Goal: Information Seeking & Learning: Learn about a topic

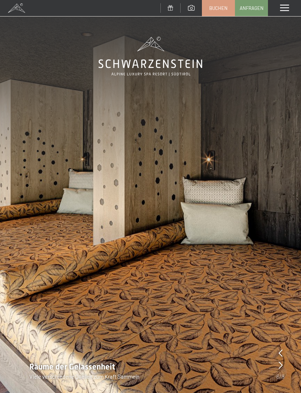
click at [284, 7] on span at bounding box center [284, 8] width 9 height 7
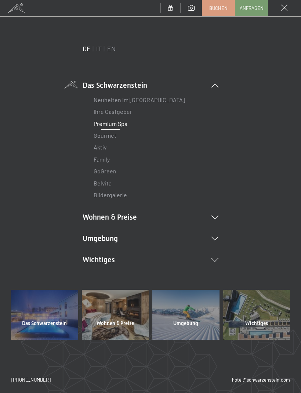
click at [213, 215] on icon at bounding box center [214, 217] width 7 height 4
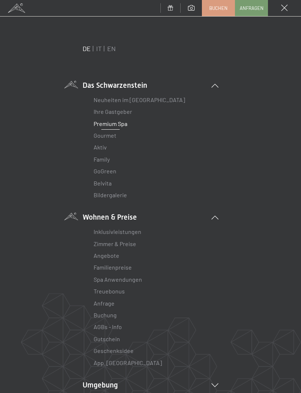
click at [129, 240] on link "Zimmer & Preise" at bounding box center [115, 243] width 43 height 7
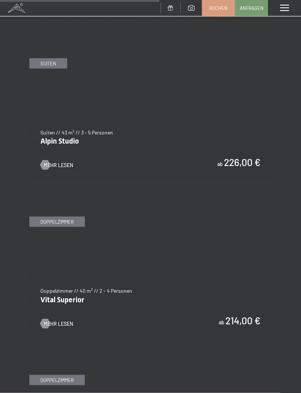
scroll to position [1396, 0]
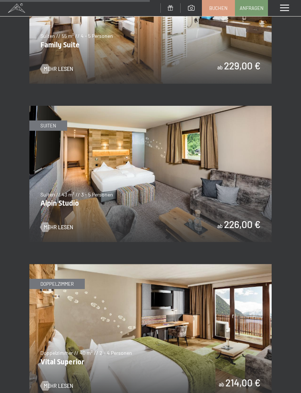
click at [231, 213] on img at bounding box center [150, 174] width 242 height 136
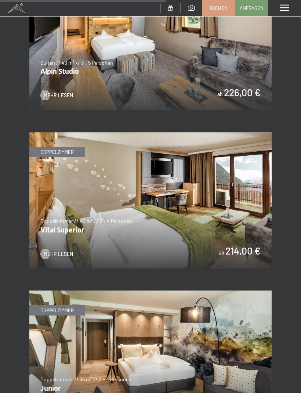
scroll to position [1532, 0]
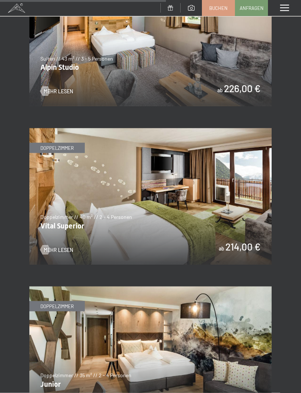
click at [251, 236] on img at bounding box center [150, 196] width 242 height 136
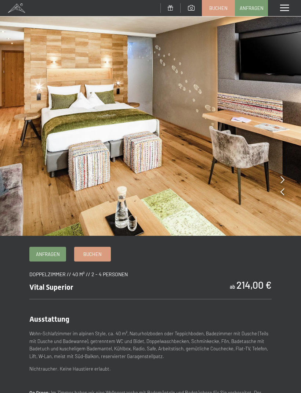
click at [286, 179] on img at bounding box center [150, 118] width 301 height 236
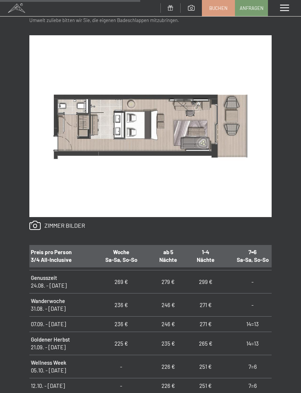
scroll to position [404, 0]
